Goal: Obtain resource: Obtain resource

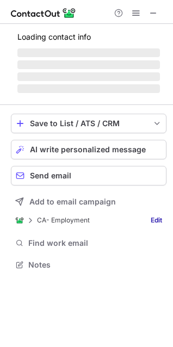
scroll to position [244, 173]
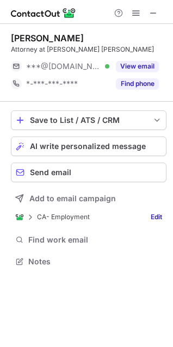
scroll to position [254, 173]
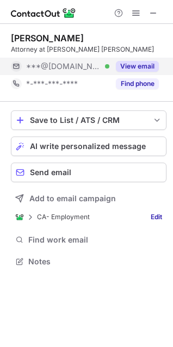
click at [124, 61] on button "View email" at bounding box center [137, 66] width 43 height 11
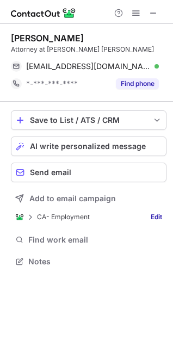
scroll to position [254, 173]
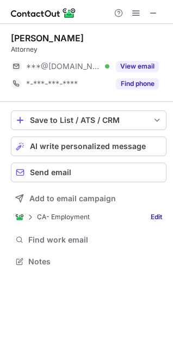
scroll to position [254, 173]
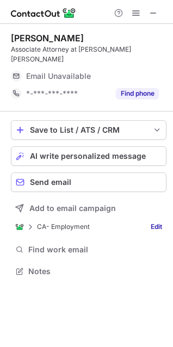
scroll to position [254, 173]
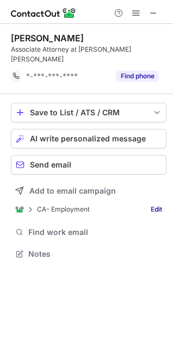
scroll to position [237, 173]
